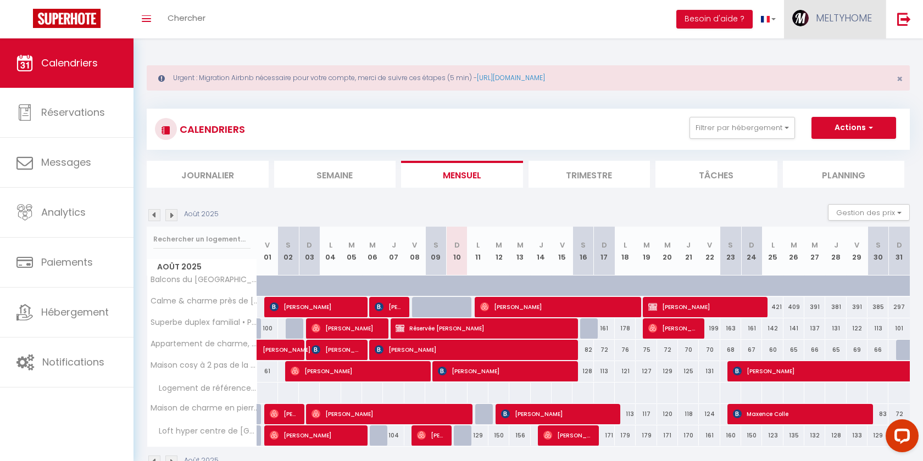
click at [845, 19] on span "MELTYHOME" at bounding box center [844, 18] width 56 height 14
click at [834, 55] on link "Paramètres" at bounding box center [841, 55] width 81 height 19
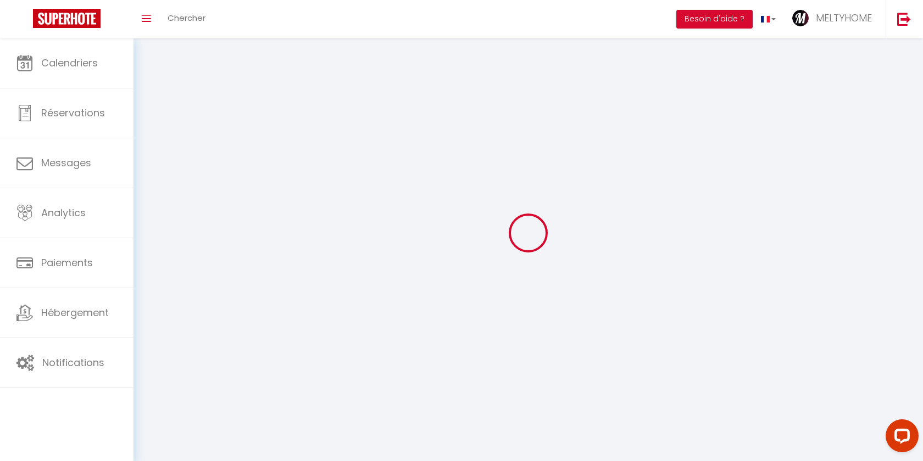
select select "28"
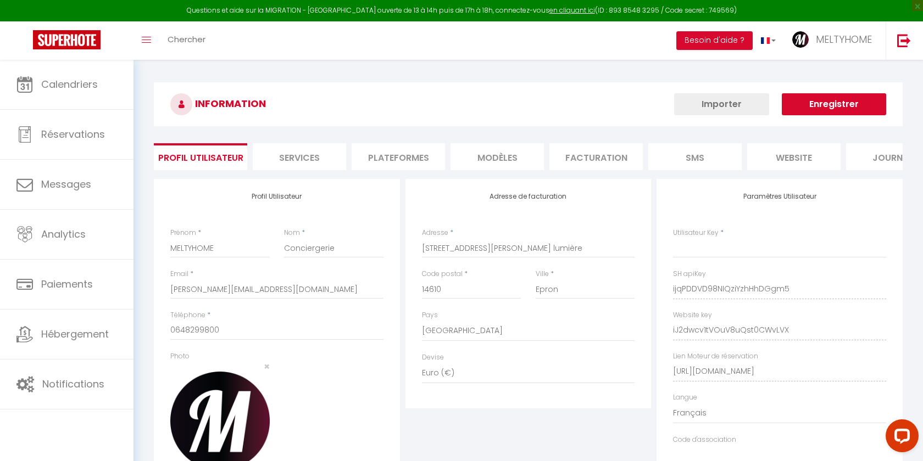
type input "ijqPDDVD98NIQziYzhHhDGgm5"
type input "iJ2dwcv1tVOuV8uQst0CWvLVX"
type input "[URL][DOMAIN_NAME]"
select select "fr"
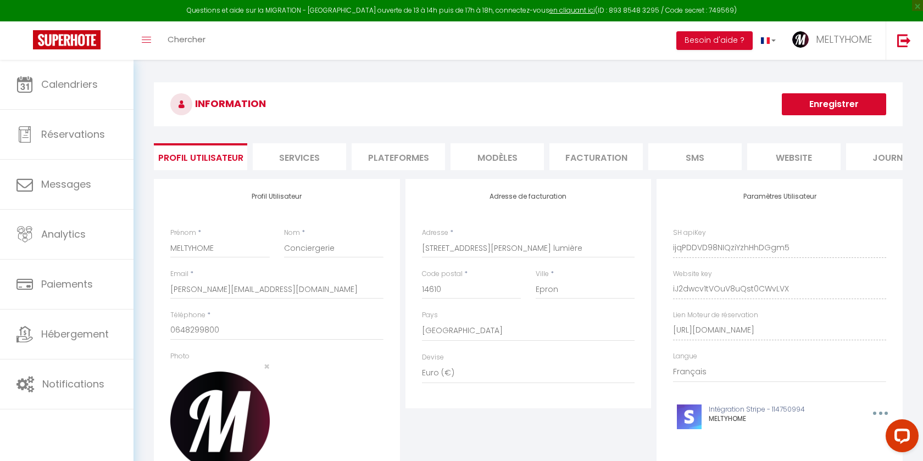
click at [396, 155] on li "Plateformes" at bounding box center [398, 156] width 93 height 27
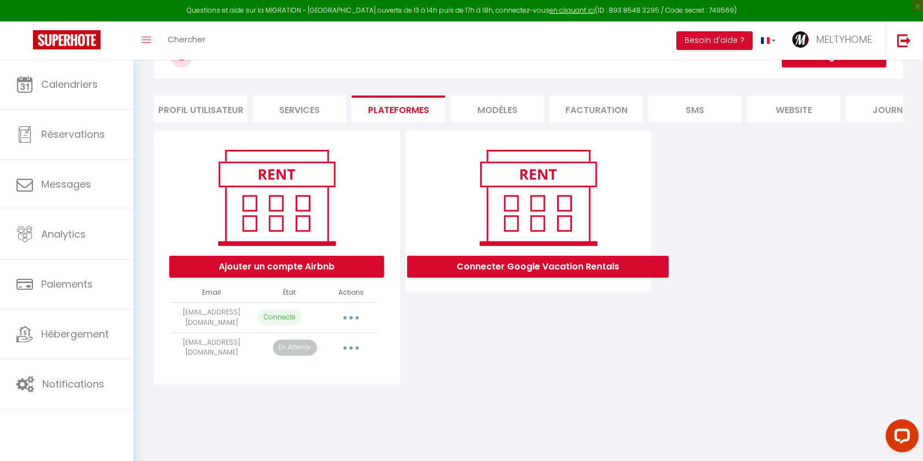
scroll to position [59, 0]
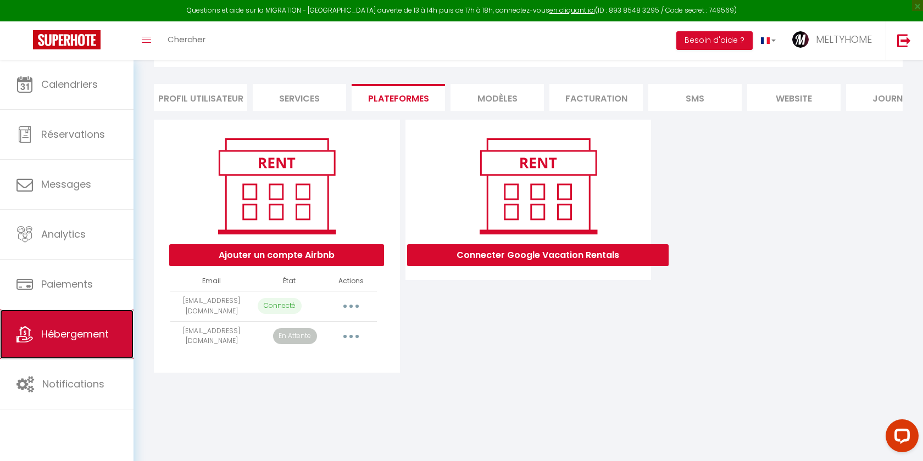
click at [110, 332] on link "Hébergement" at bounding box center [67, 334] width 134 height 49
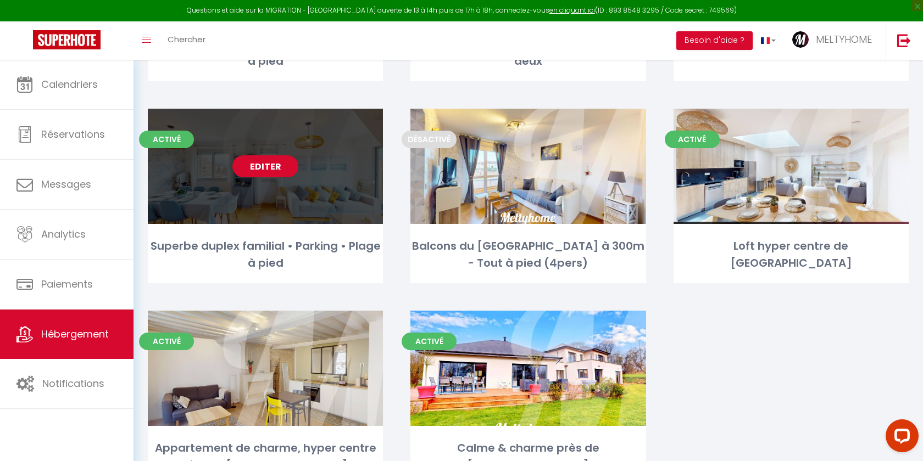
scroll to position [345, 0]
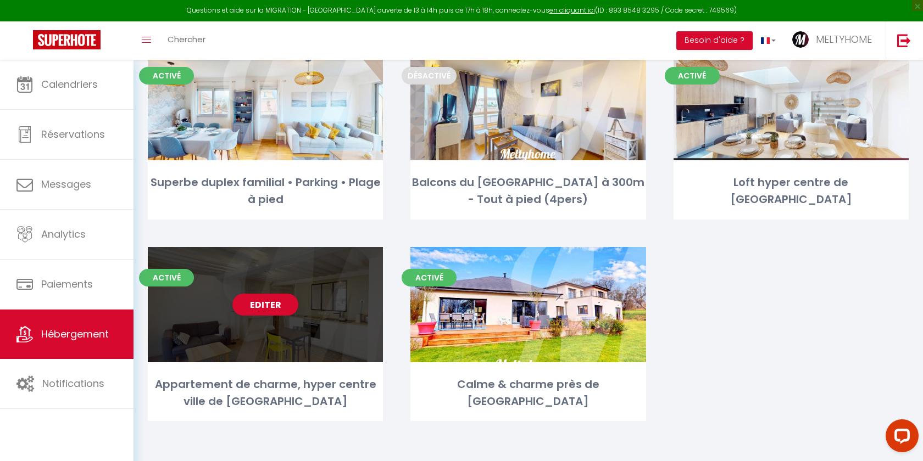
click at [277, 316] on div "Editer" at bounding box center [265, 304] width 235 height 115
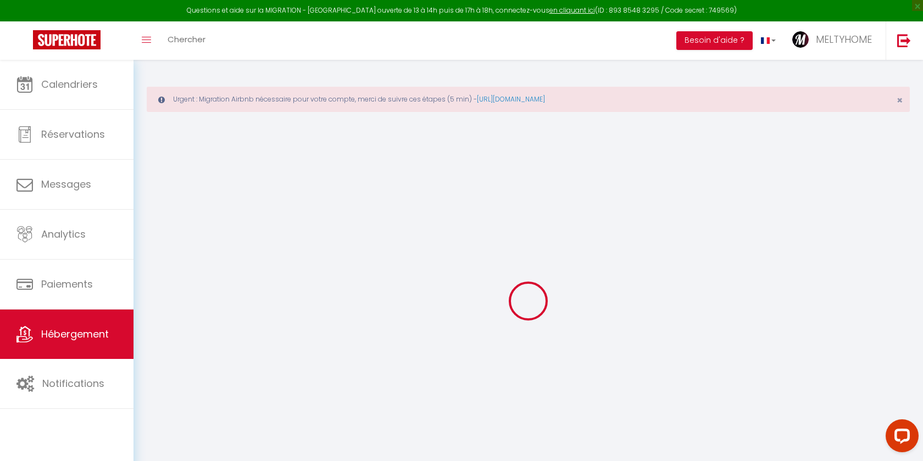
select select
checkbox input "false"
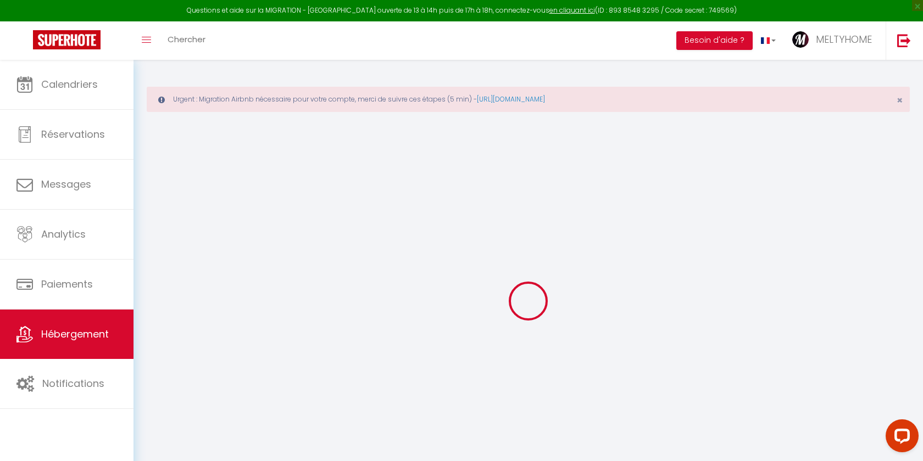
checkbox input "false"
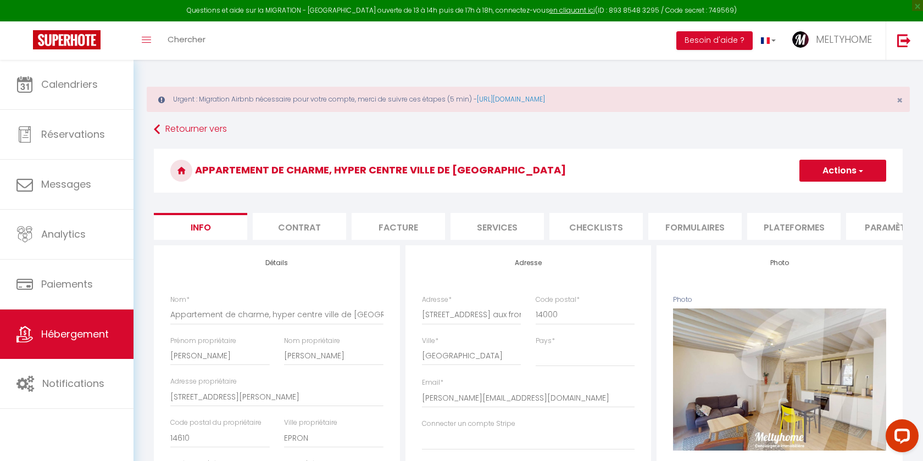
click at [791, 226] on li "Plateformes" at bounding box center [793, 226] width 93 height 27
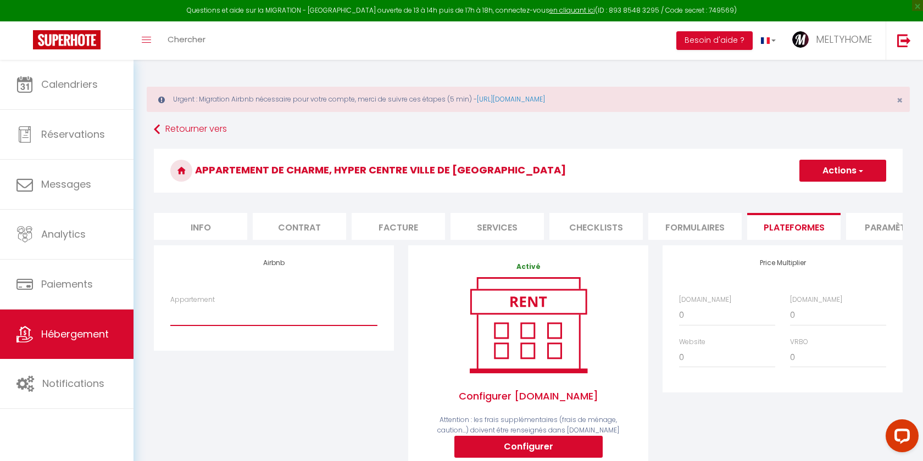
click at [318, 312] on select "Loft hyper centre de Caen - contact@meltyhome.com" at bounding box center [273, 315] width 207 height 21
click at [234, 323] on select "Loft hyper centre de Caen - contact@meltyhome.com" at bounding box center [273, 315] width 207 height 21
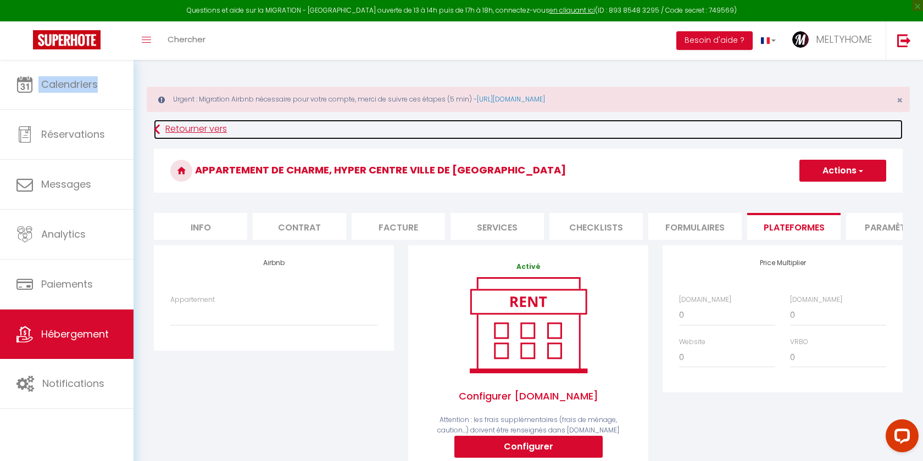
click at [159, 127] on icon at bounding box center [157, 130] width 6 height 20
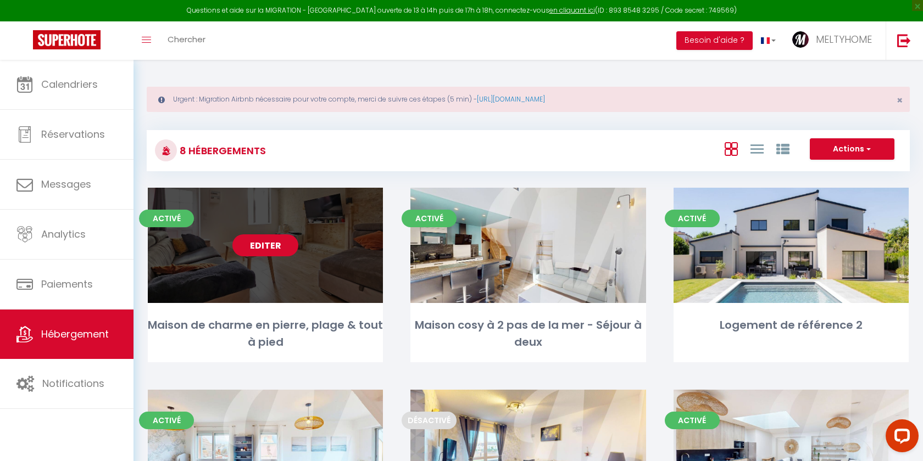
click at [261, 249] on link "Editer" at bounding box center [265, 246] width 66 height 22
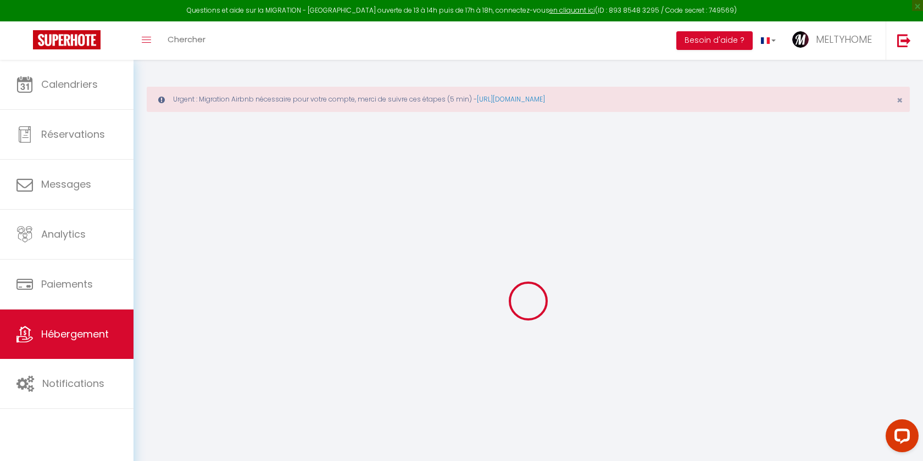
select select
checkbox input "false"
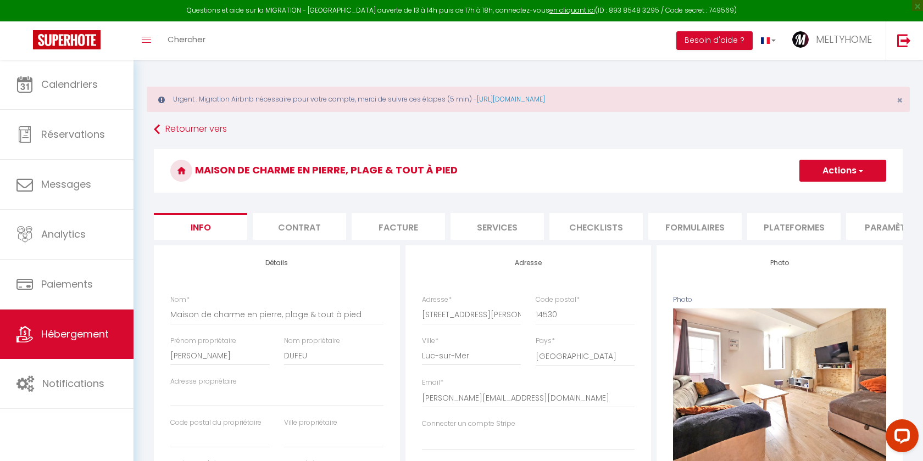
click at [776, 231] on li "Plateformes" at bounding box center [793, 226] width 93 height 27
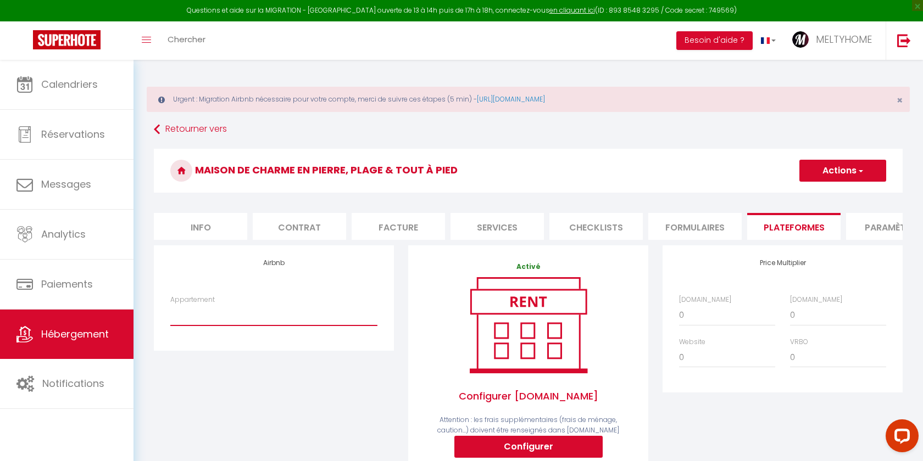
click at [285, 315] on select "Loft hyper centre de Caen - contact@meltyhome.com" at bounding box center [273, 315] width 207 height 21
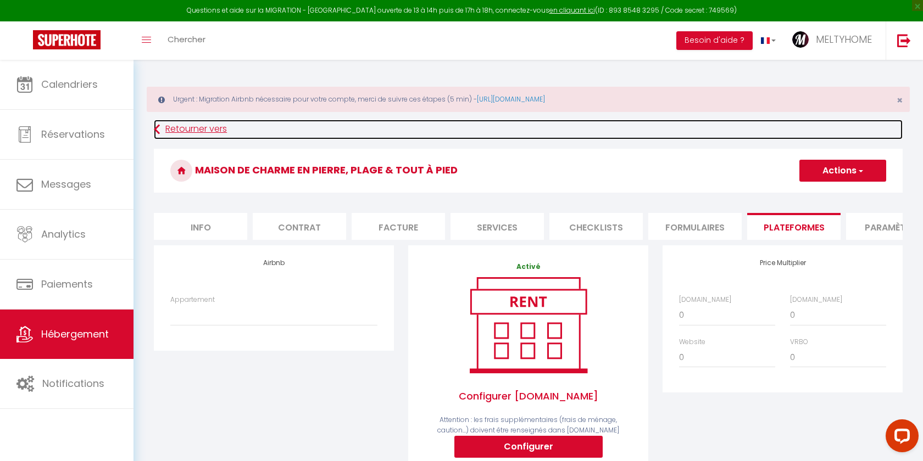
click at [191, 128] on link "Retourner vers" at bounding box center [528, 130] width 749 height 20
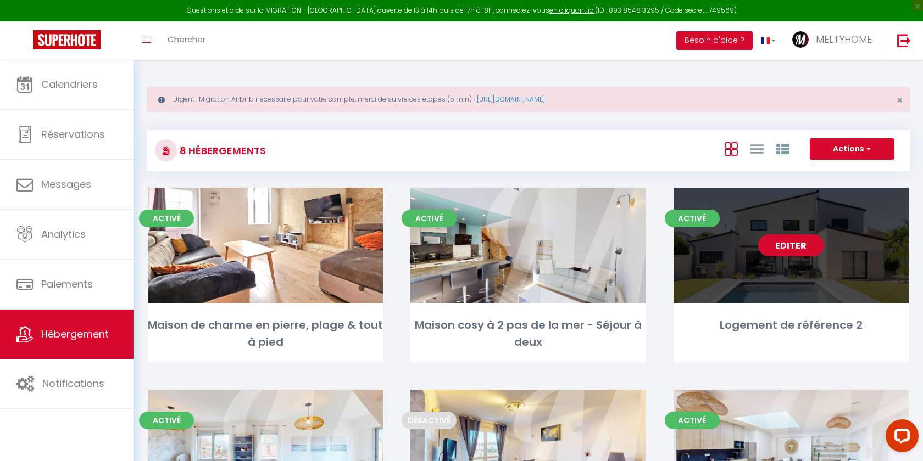
click at [783, 249] on link "Editer" at bounding box center [791, 246] width 66 height 22
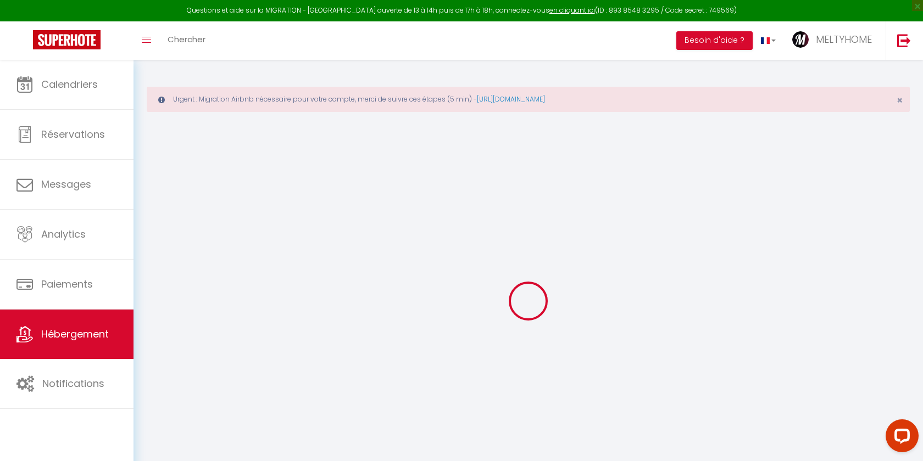
select select
checkbox input "false"
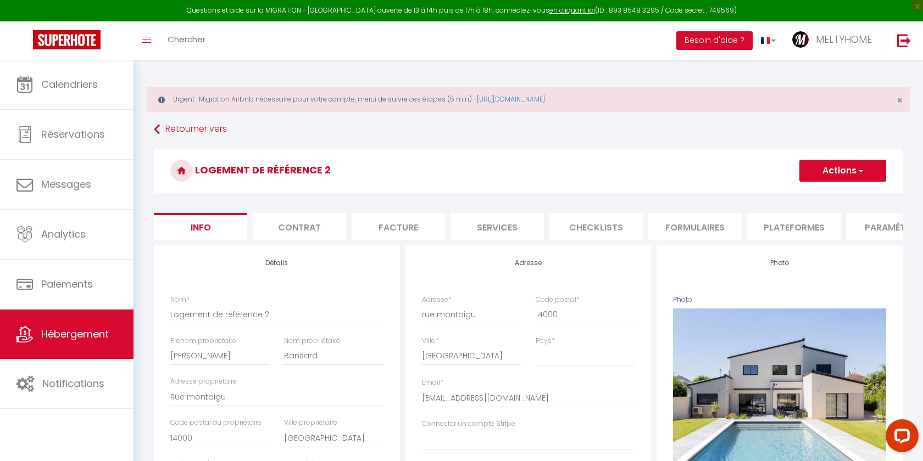
click at [755, 224] on li "Plateformes" at bounding box center [793, 226] width 93 height 27
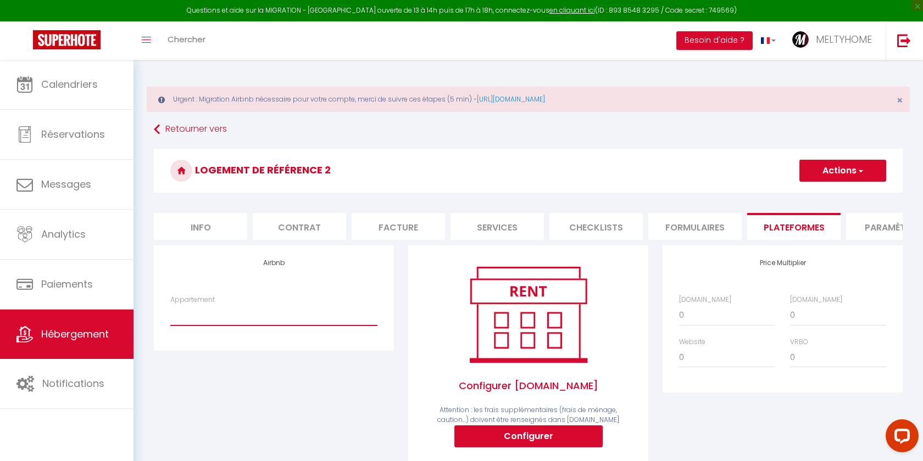
click at [263, 318] on select "Loft hyper centre de Caen - contact@meltyhome.com" at bounding box center [273, 315] width 207 height 21
click at [921, 41] on link at bounding box center [904, 40] width 36 height 38
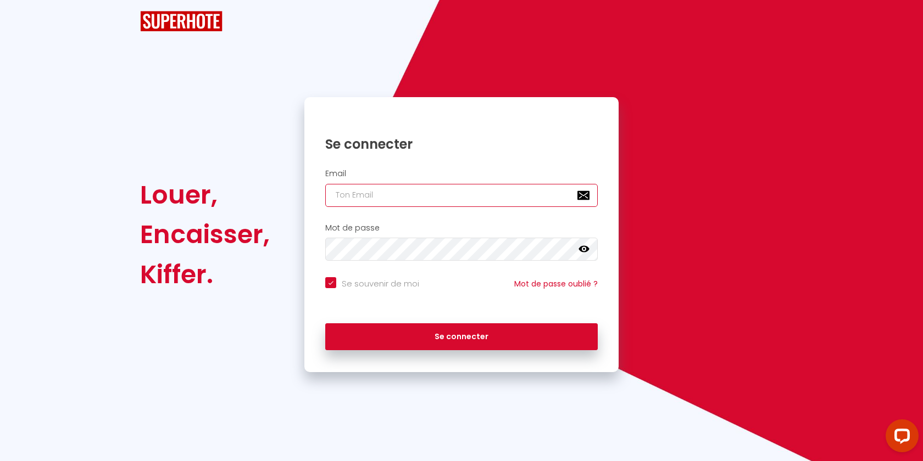
type input "[EMAIL_ADDRESS][DOMAIN_NAME]"
checkbox input "true"
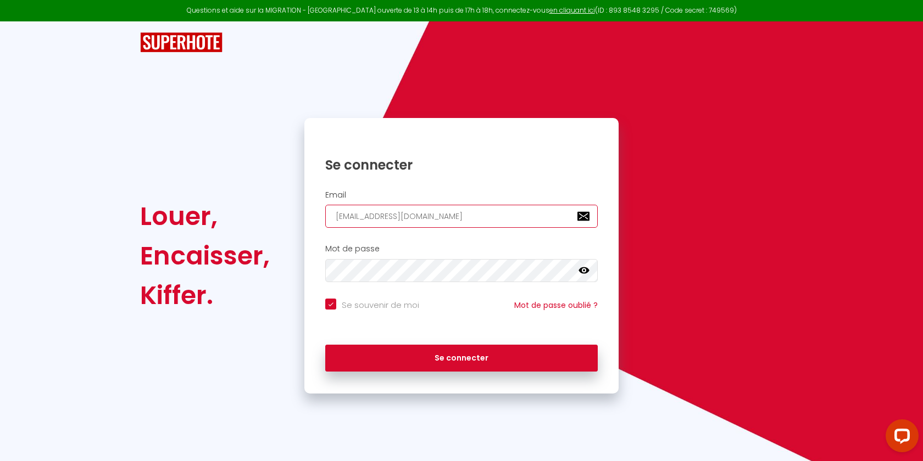
click at [443, 220] on input "[EMAIL_ADDRESS][DOMAIN_NAME]" at bounding box center [461, 216] width 272 height 23
paste input "info.spadelalune@gmail"
type input "info.spadelalune@gmail.com"
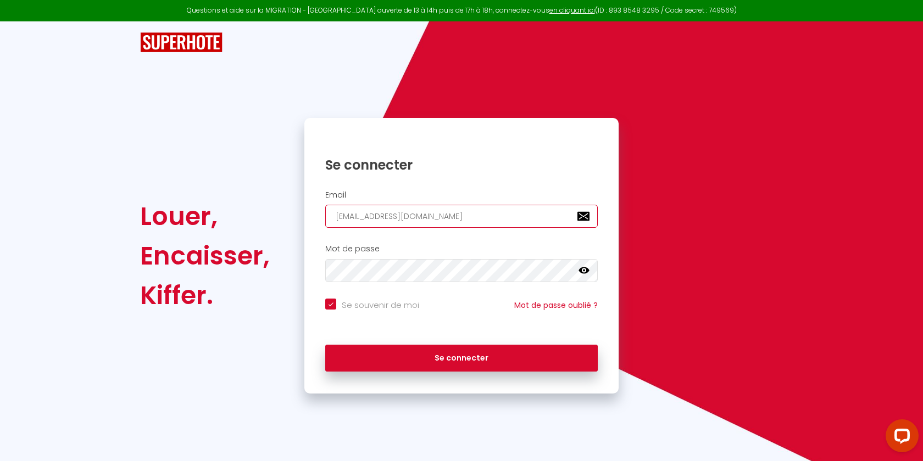
checkbox input "true"
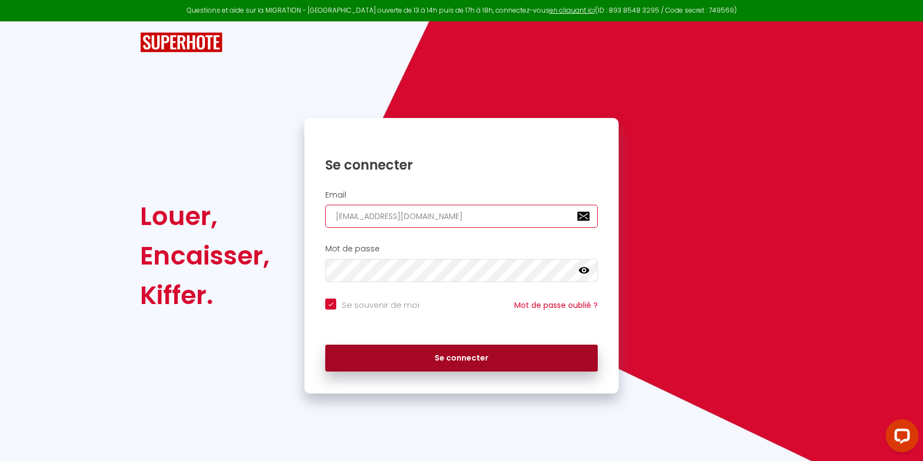
type input "info.spadelalune@gmail.com"
click at [415, 355] on button "Se connecter" at bounding box center [461, 358] width 272 height 27
checkbox input "true"
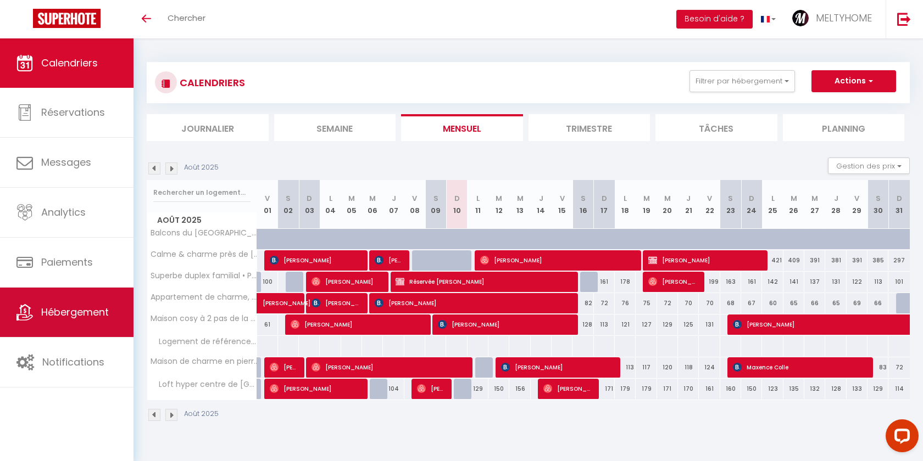
click at [55, 316] on span "Hébergement" at bounding box center [75, 312] width 68 height 14
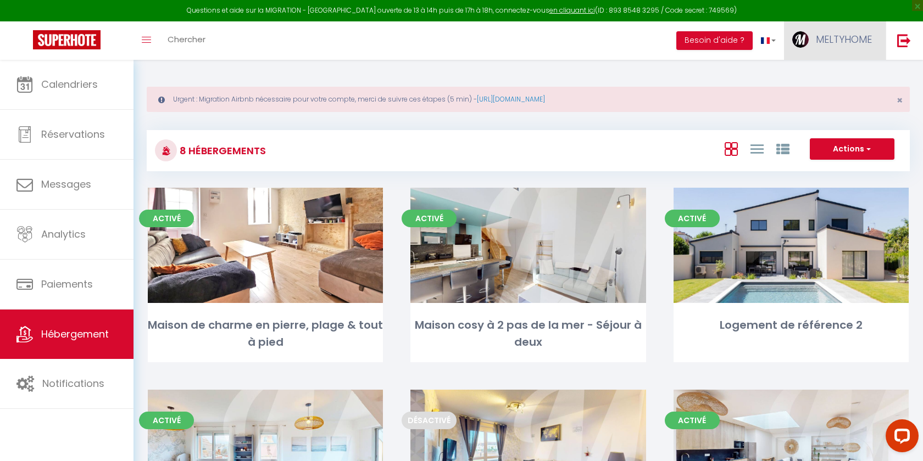
click at [839, 36] on span "MELTYHOME" at bounding box center [844, 39] width 56 height 14
click at [822, 77] on link "Paramètres" at bounding box center [841, 76] width 81 height 19
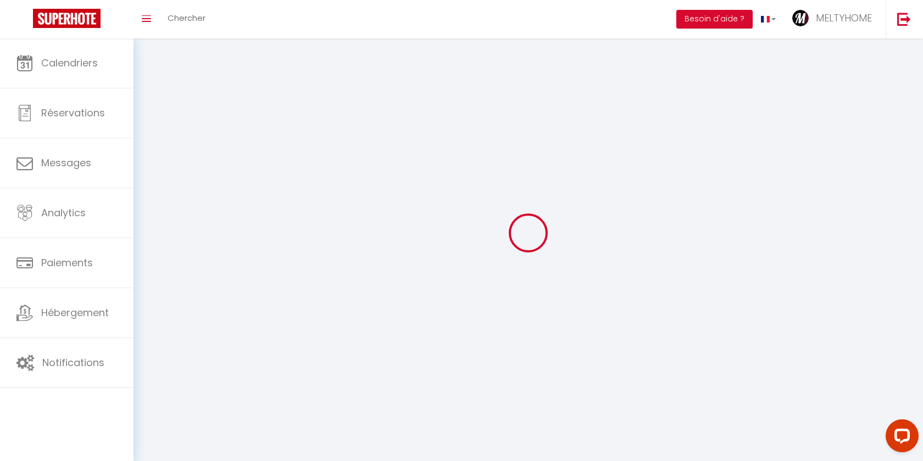
select select "28"
select select "fr"
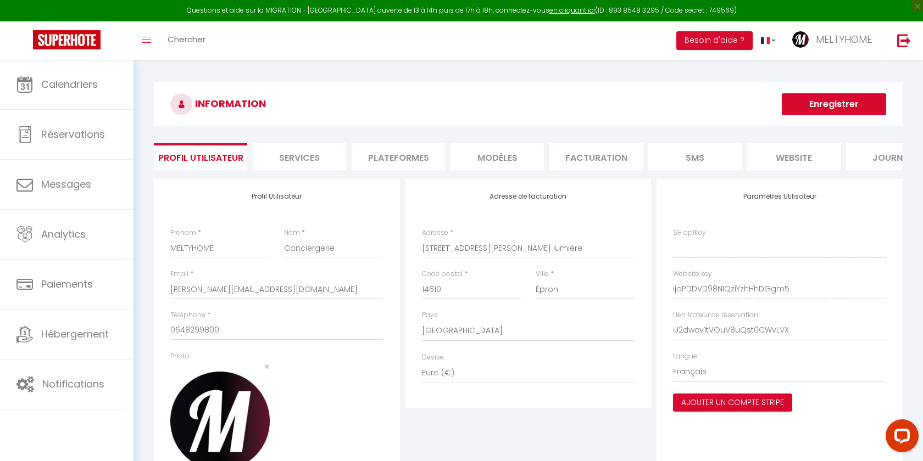
type input "ijqPDDVD98NIQziYzhHhDGgm5"
type input "iJ2dwcv1tVOuV8uQst0CWvLVX"
type input "[URL][DOMAIN_NAME]"
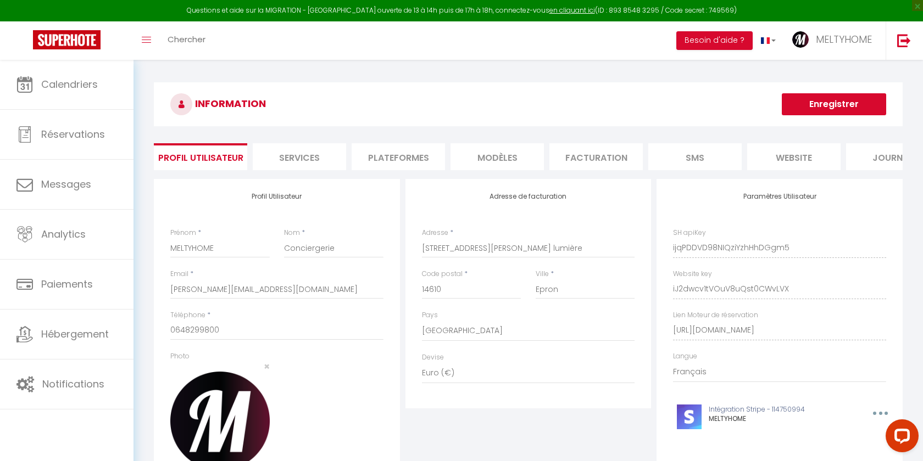
click at [357, 162] on li "Plateformes" at bounding box center [398, 156] width 93 height 27
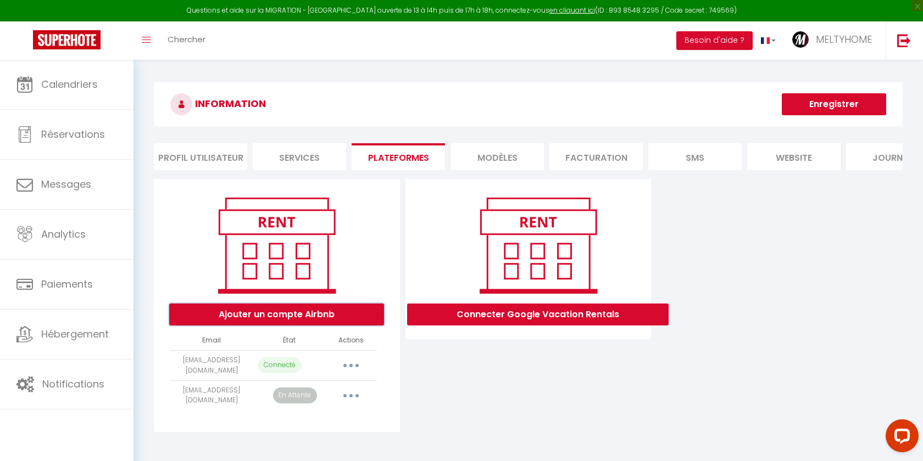
click at [289, 321] on button "Ajouter un compte Airbnb" at bounding box center [276, 315] width 215 height 22
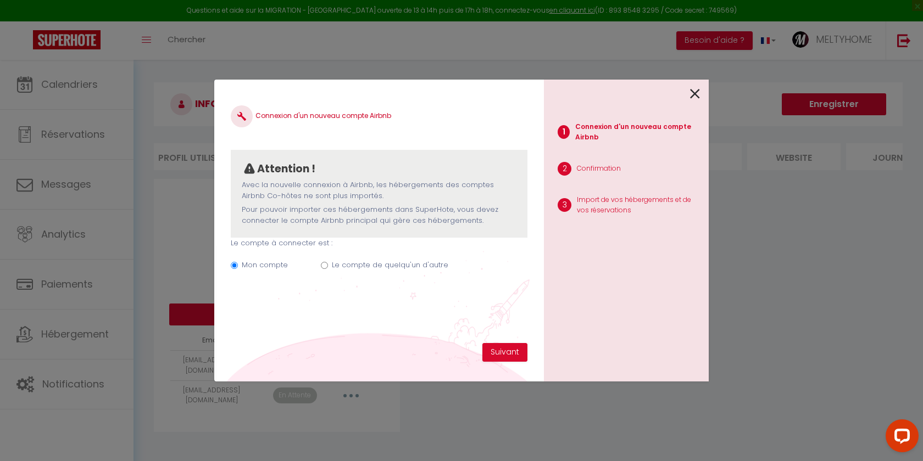
click at [699, 95] on icon at bounding box center [695, 94] width 10 height 16
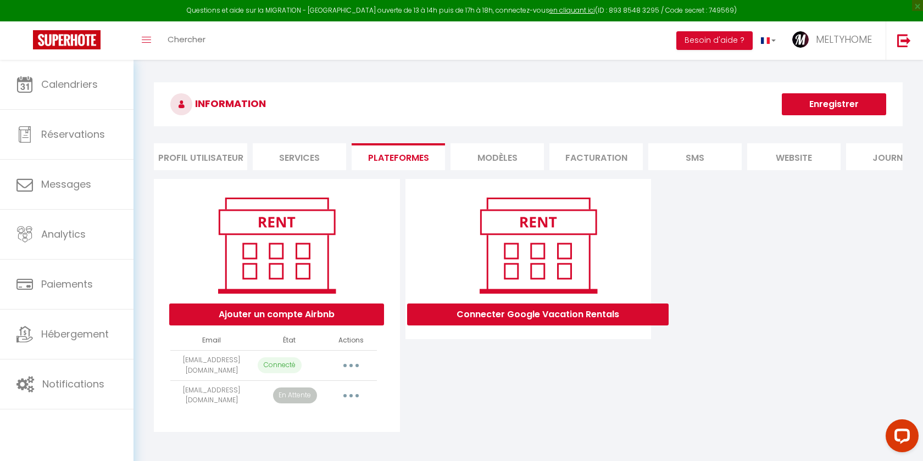
click at [355, 395] on button "button" at bounding box center [351, 396] width 31 height 18
click at [337, 416] on link "Importer les appartements" at bounding box center [302, 420] width 121 height 19
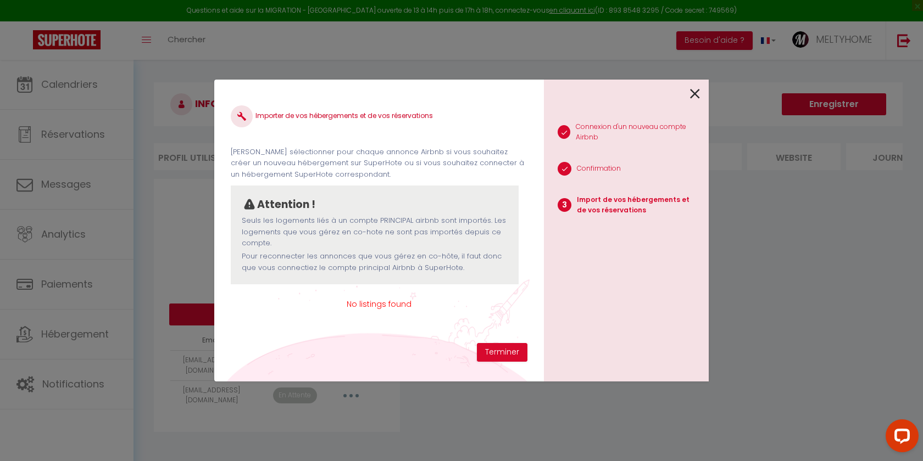
click at [696, 88] on icon at bounding box center [695, 94] width 10 height 16
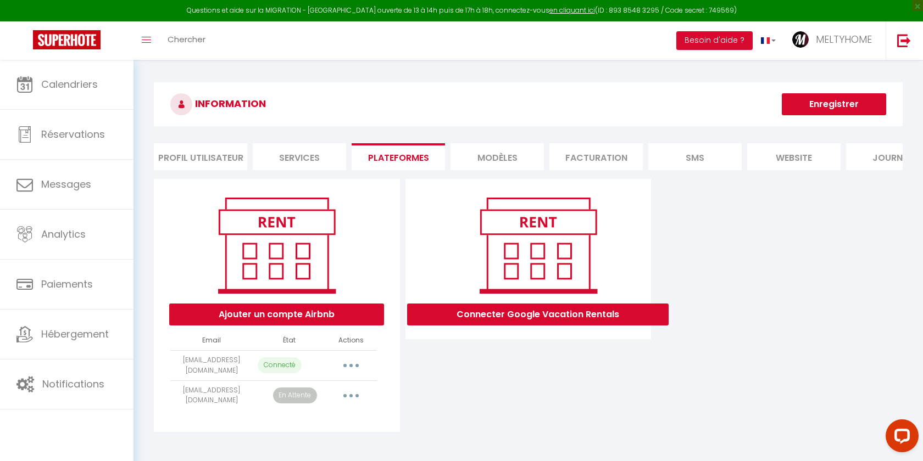
click at [349, 363] on button "button" at bounding box center [351, 366] width 31 height 18
click at [333, 387] on link "Importer les appartements" at bounding box center [302, 390] width 121 height 19
select select
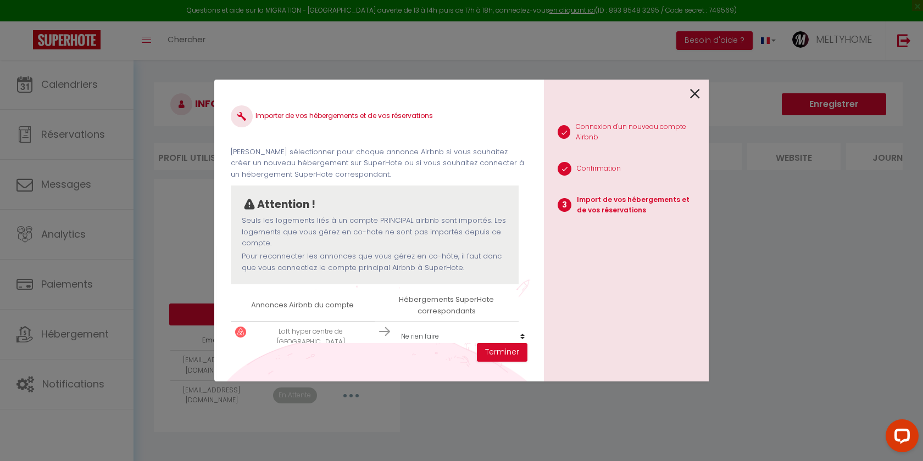
scroll to position [15, 0]
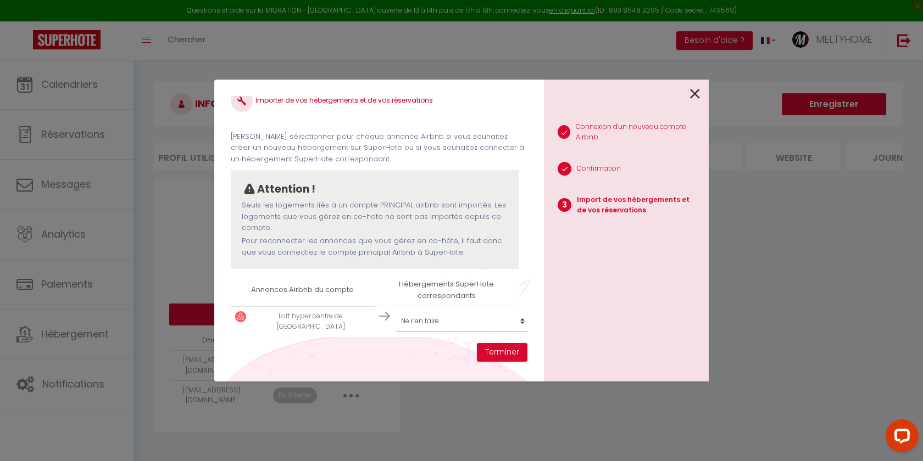
click at [402, 317] on select "Créer un nouveau hébergement Ne rien faire Maison de charme en pierre, plage & …" at bounding box center [463, 321] width 135 height 21
click at [691, 94] on icon at bounding box center [695, 94] width 10 height 16
